Goal: Navigation & Orientation: Find specific page/section

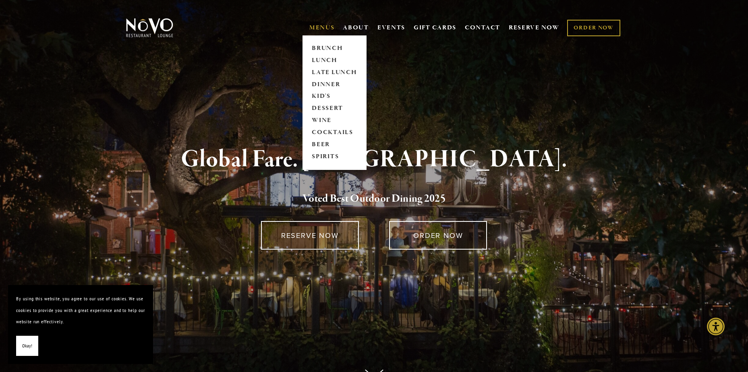
click at [315, 29] on link "MENUS" at bounding box center [321, 28] width 25 height 8
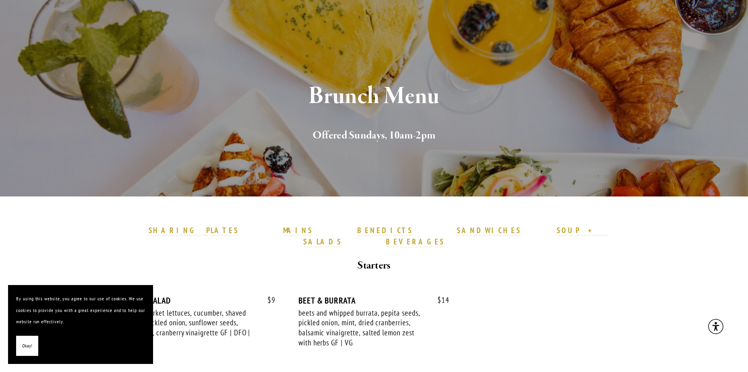
scroll to position [161, 0]
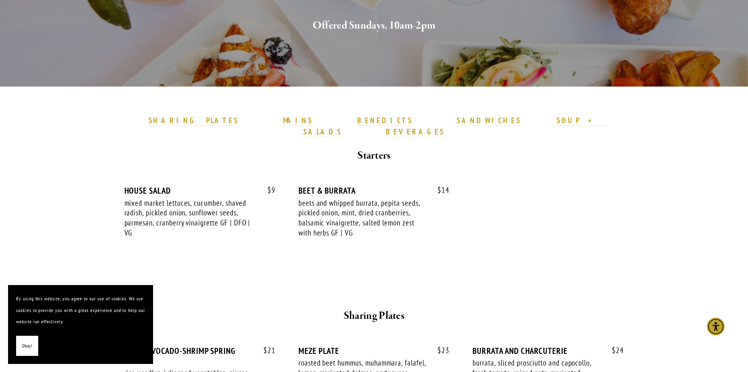
click at [32, 343] on button "Okay!" at bounding box center [27, 346] width 22 height 21
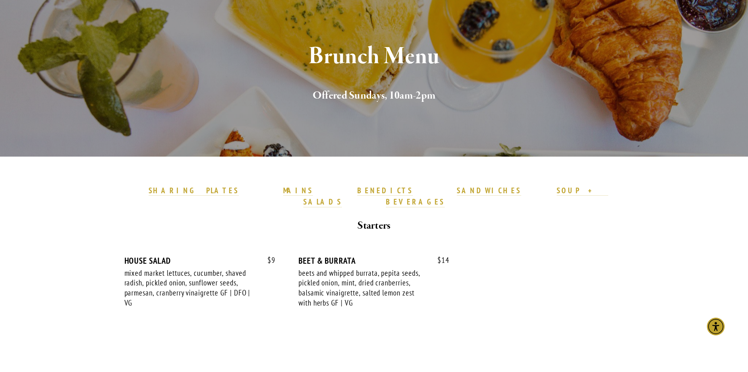
scroll to position [0, 0]
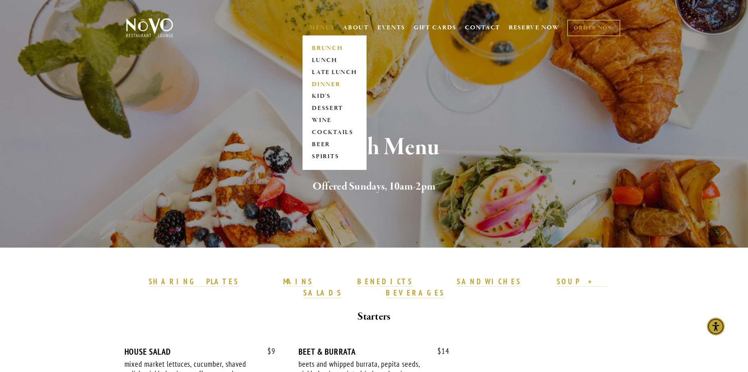
click at [328, 83] on link "DINNER" at bounding box center [334, 85] width 50 height 12
